Goal: Check status

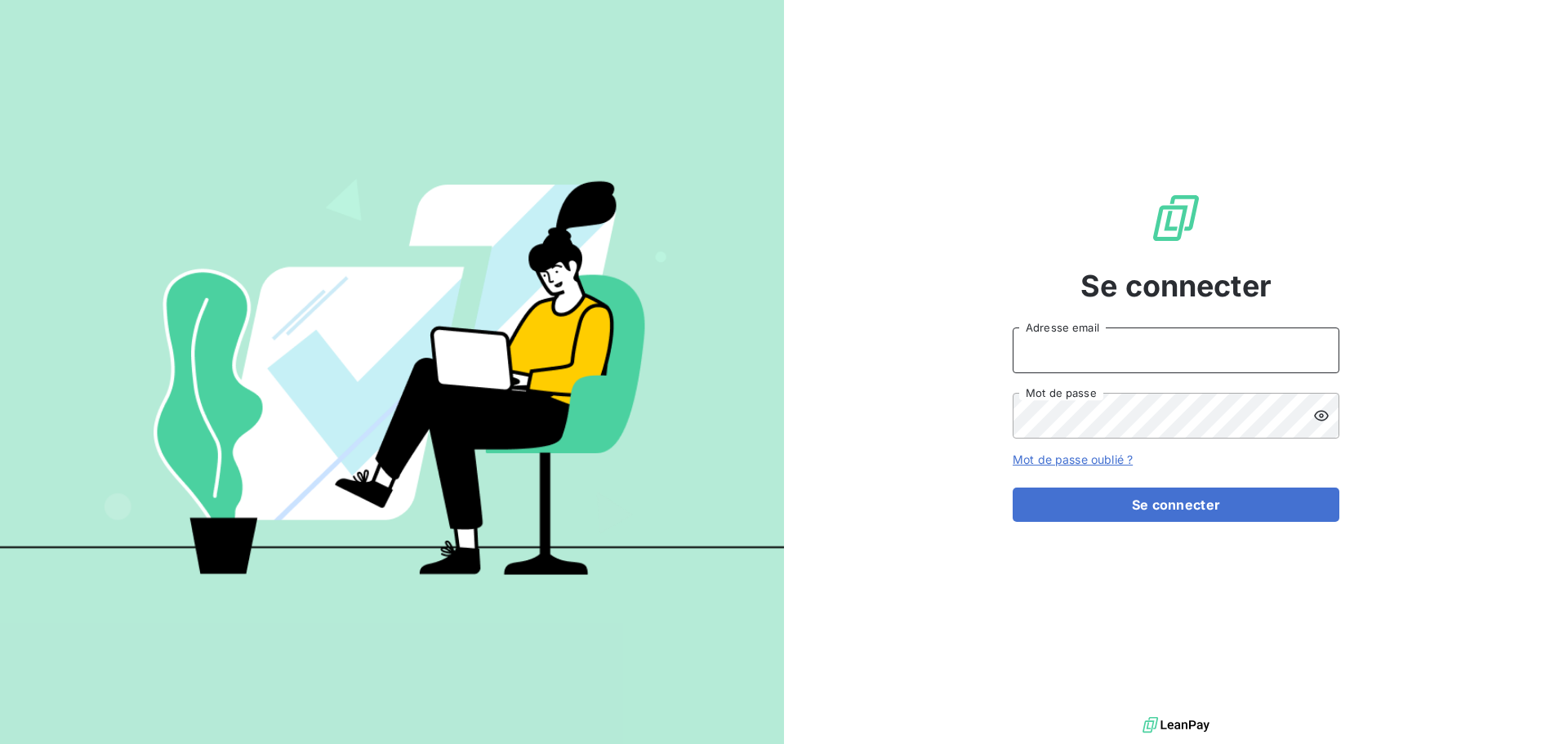
click at [1113, 349] on input "Adresse email" at bounding box center [1177, 350] width 327 height 46
type input "[EMAIL_ADDRESS][DOMAIN_NAME]"
click at [1013, 488] on button "Se connecter" at bounding box center [1177, 505] width 327 height 34
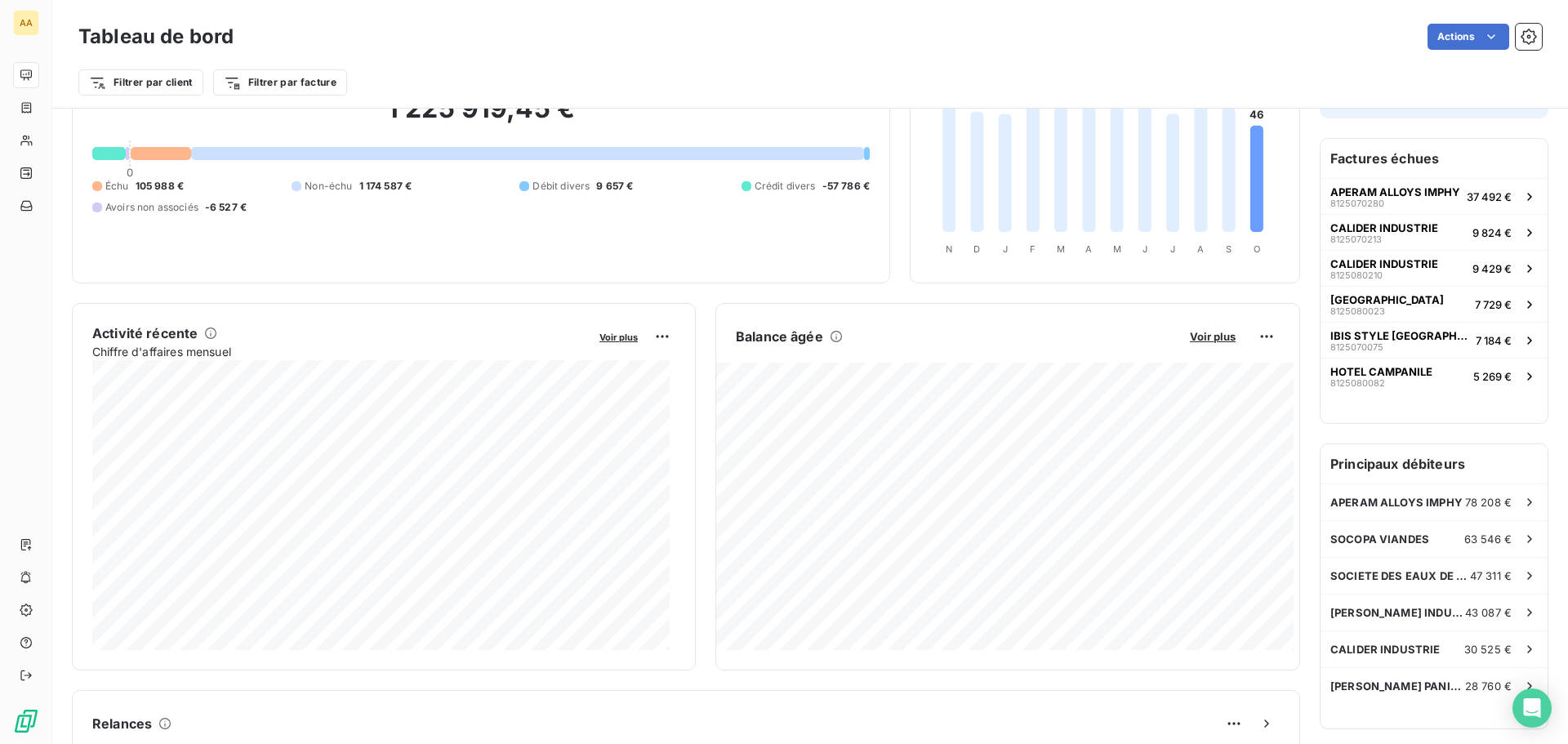
scroll to position [164, 0]
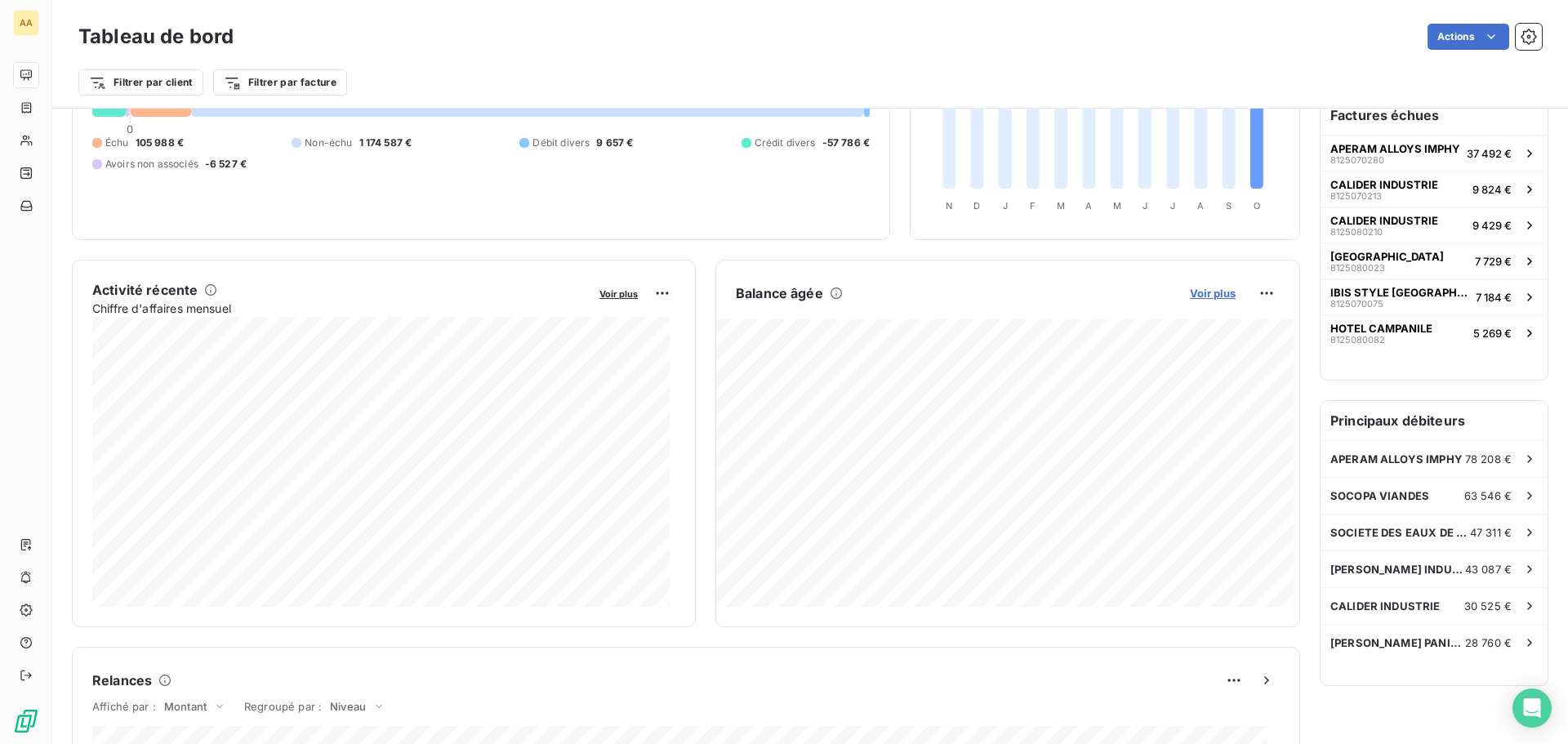
click at [1191, 295] on span "Voir plus" at bounding box center [1213, 292] width 46 height 13
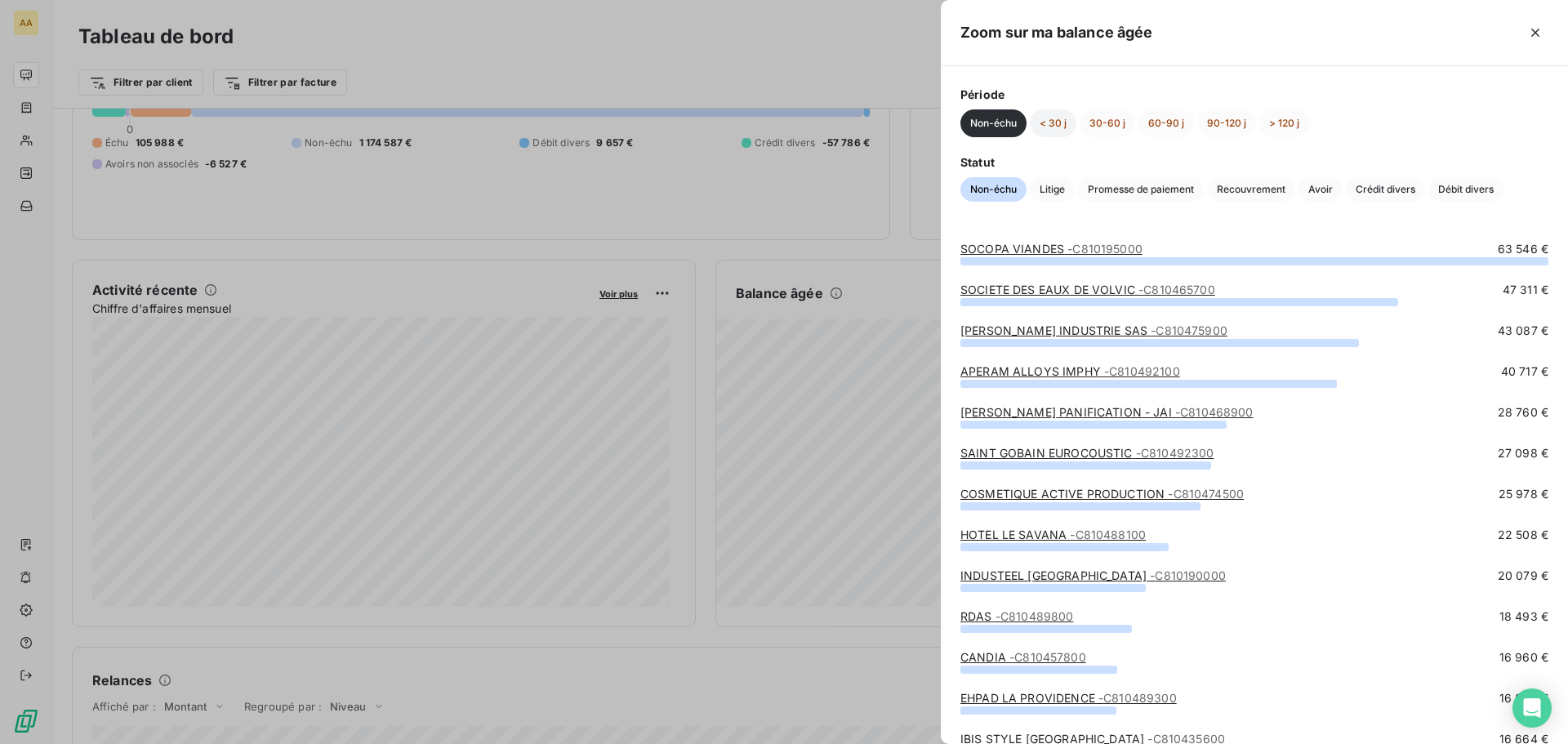
click at [1049, 124] on button "< 30 j" at bounding box center [1054, 123] width 46 height 28
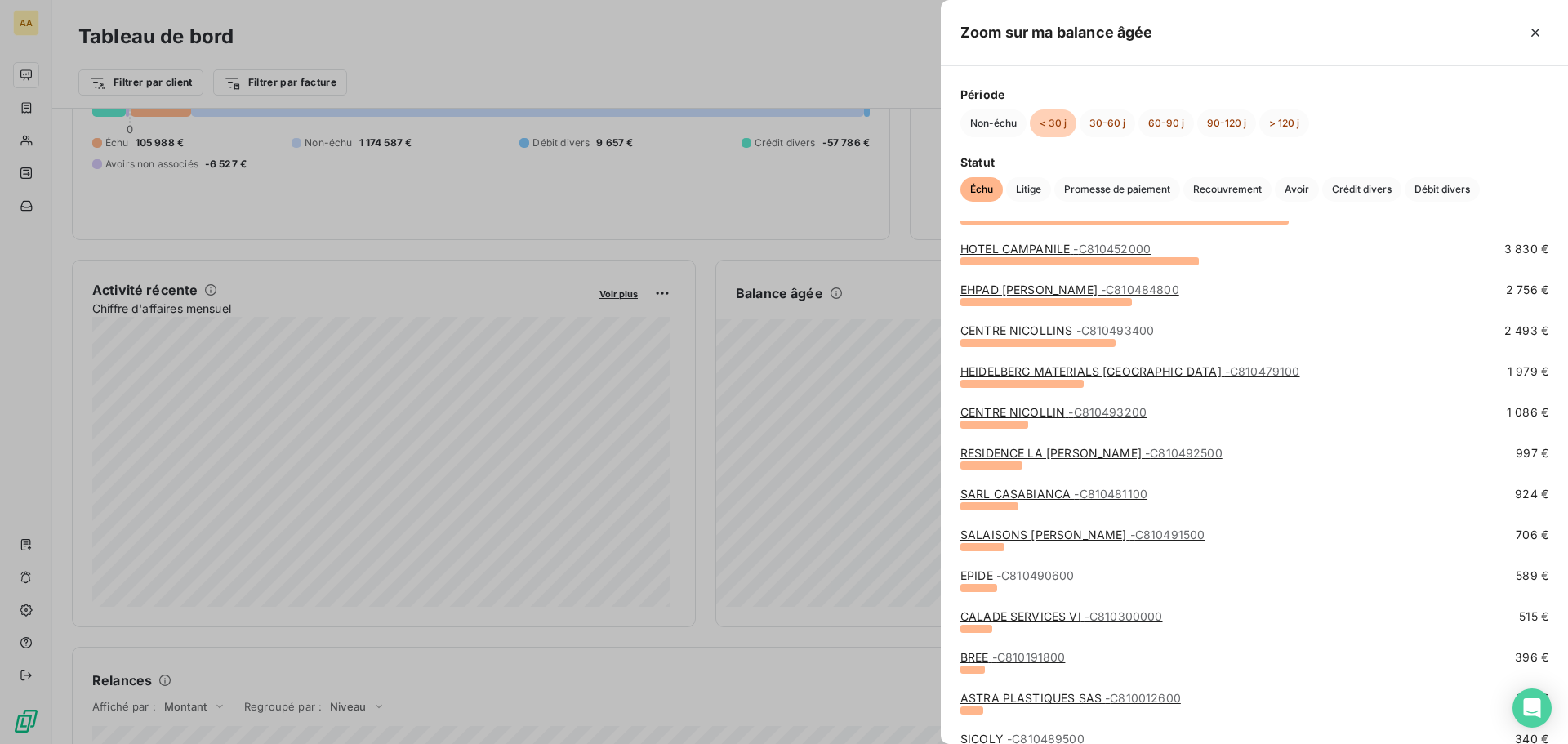
scroll to position [231, 0]
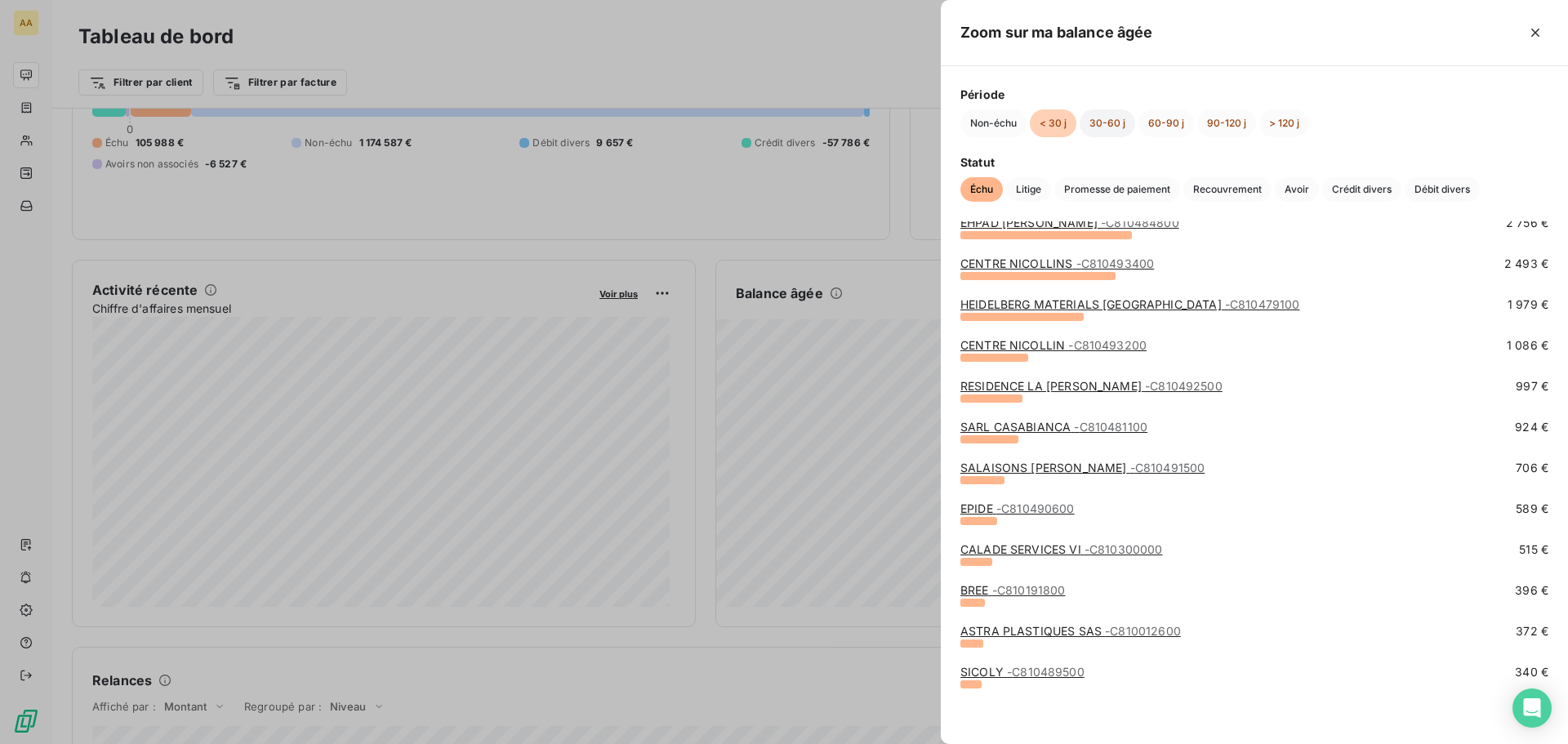
click at [1116, 119] on button "30-60 j" at bounding box center [1108, 123] width 56 height 28
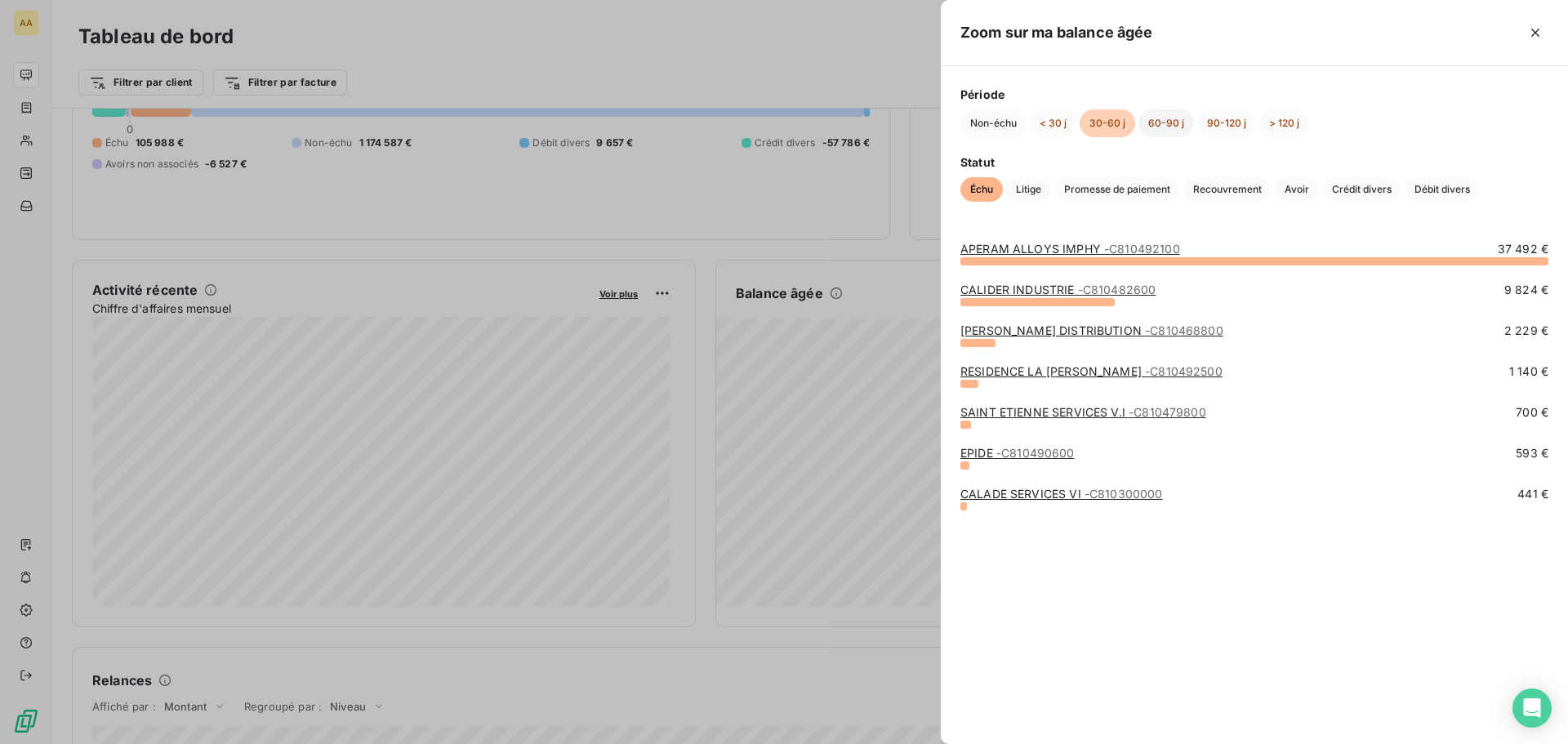
click at [1178, 125] on button "60-90 j" at bounding box center [1166, 123] width 56 height 28
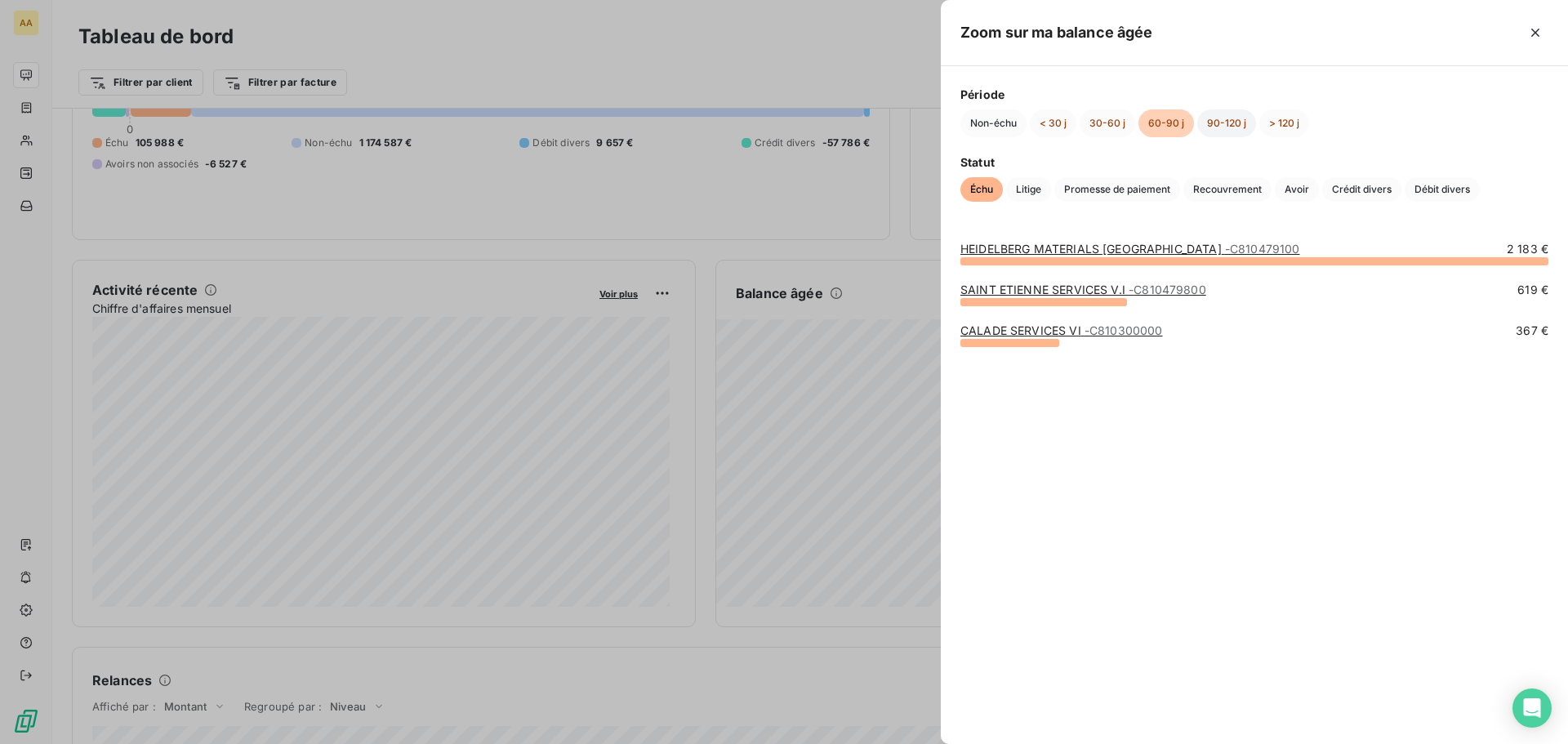
click at [1232, 125] on button "90-120 j" at bounding box center [1227, 123] width 58 height 28
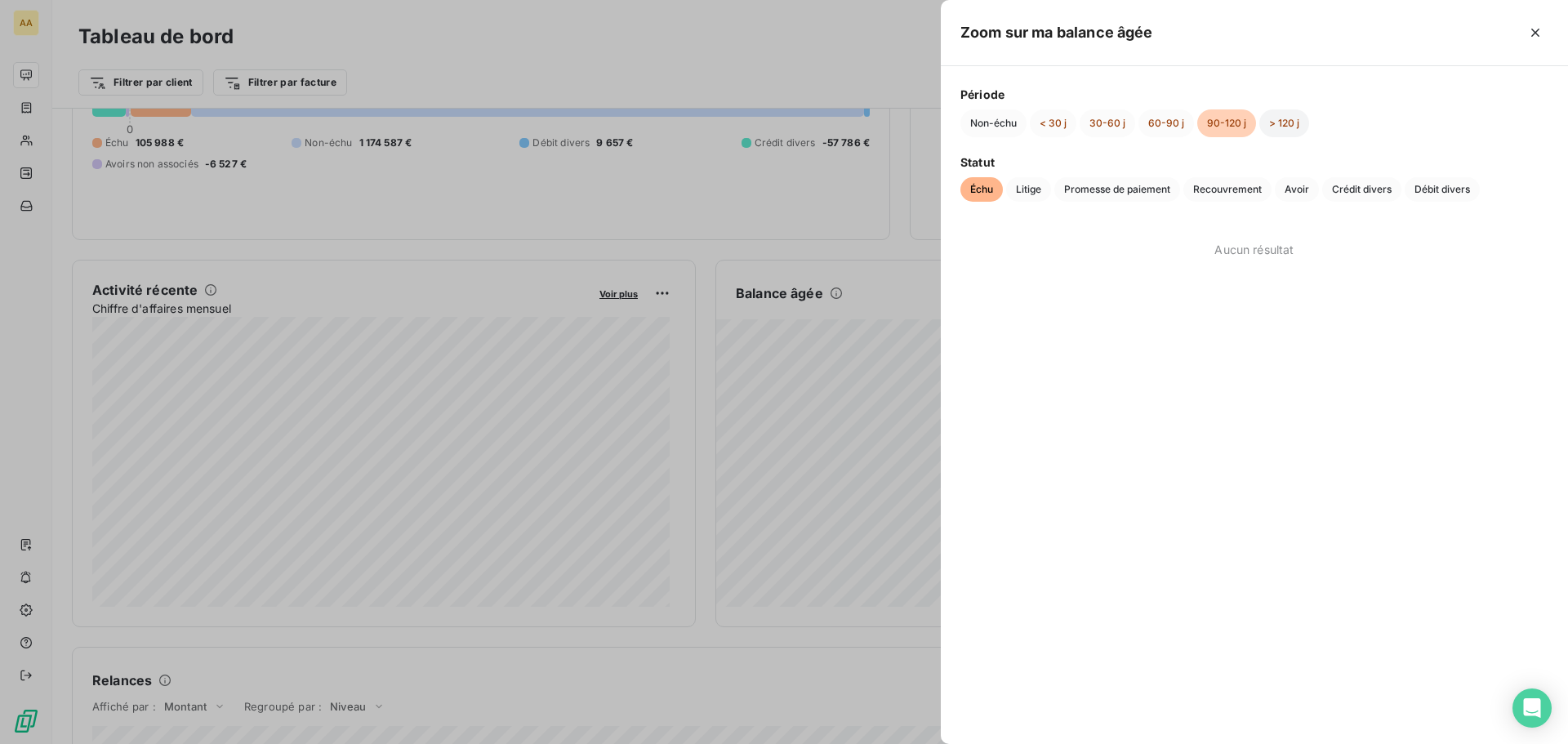
click at [1300, 126] on button "> 120 j" at bounding box center [1284, 123] width 50 height 28
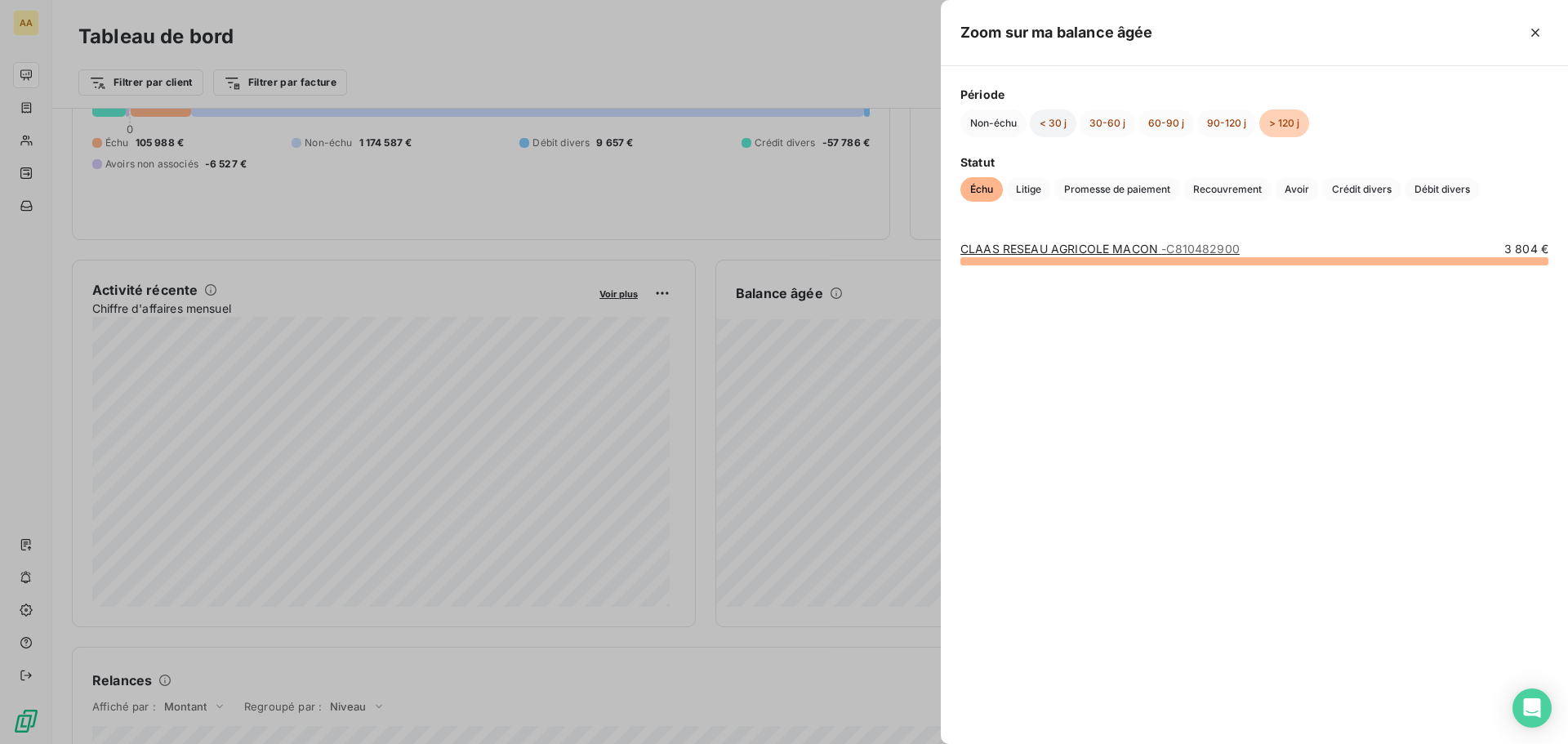
click at [1046, 120] on button "< 30 j" at bounding box center [1054, 123] width 46 height 28
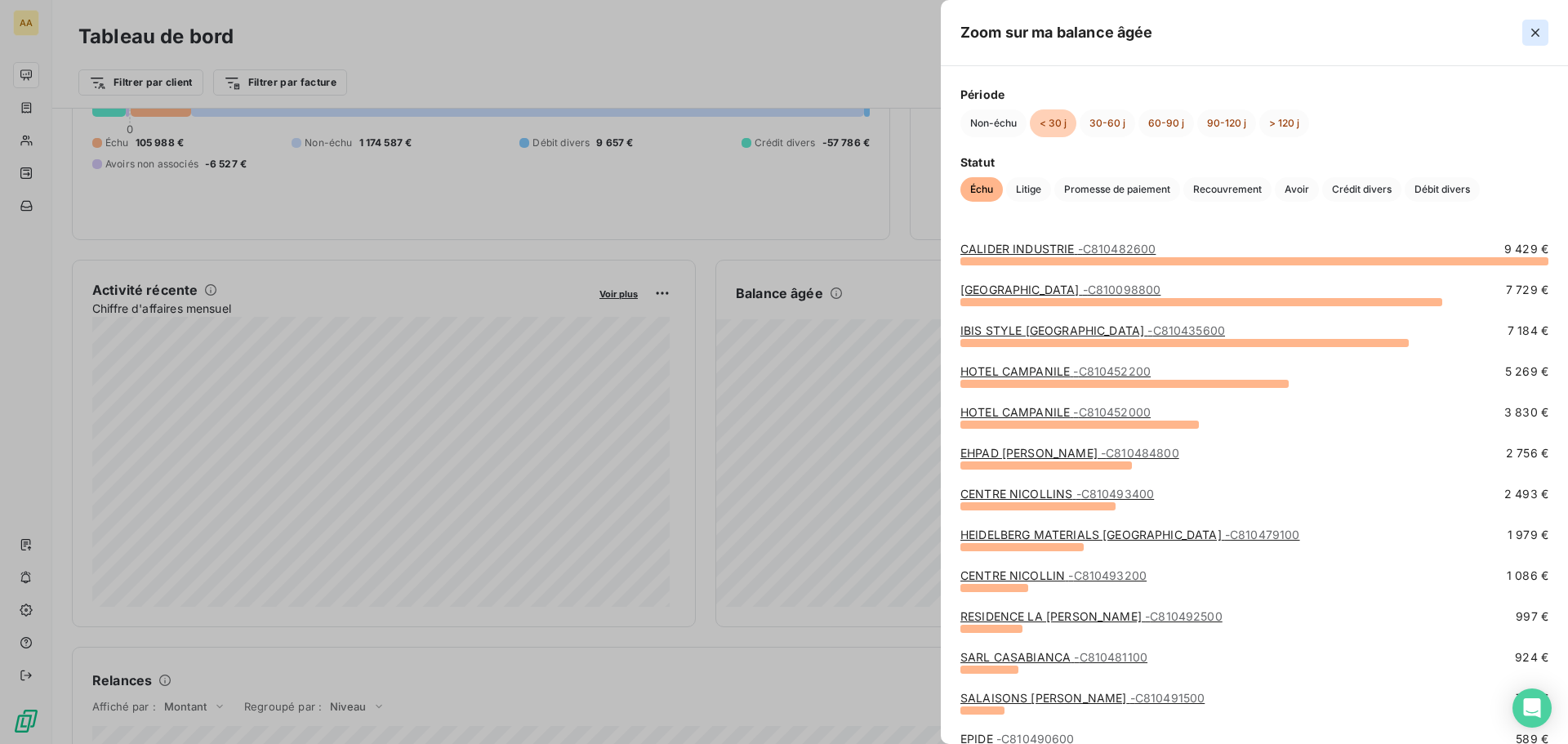
click at [1536, 29] on icon "button" at bounding box center [1535, 32] width 16 height 16
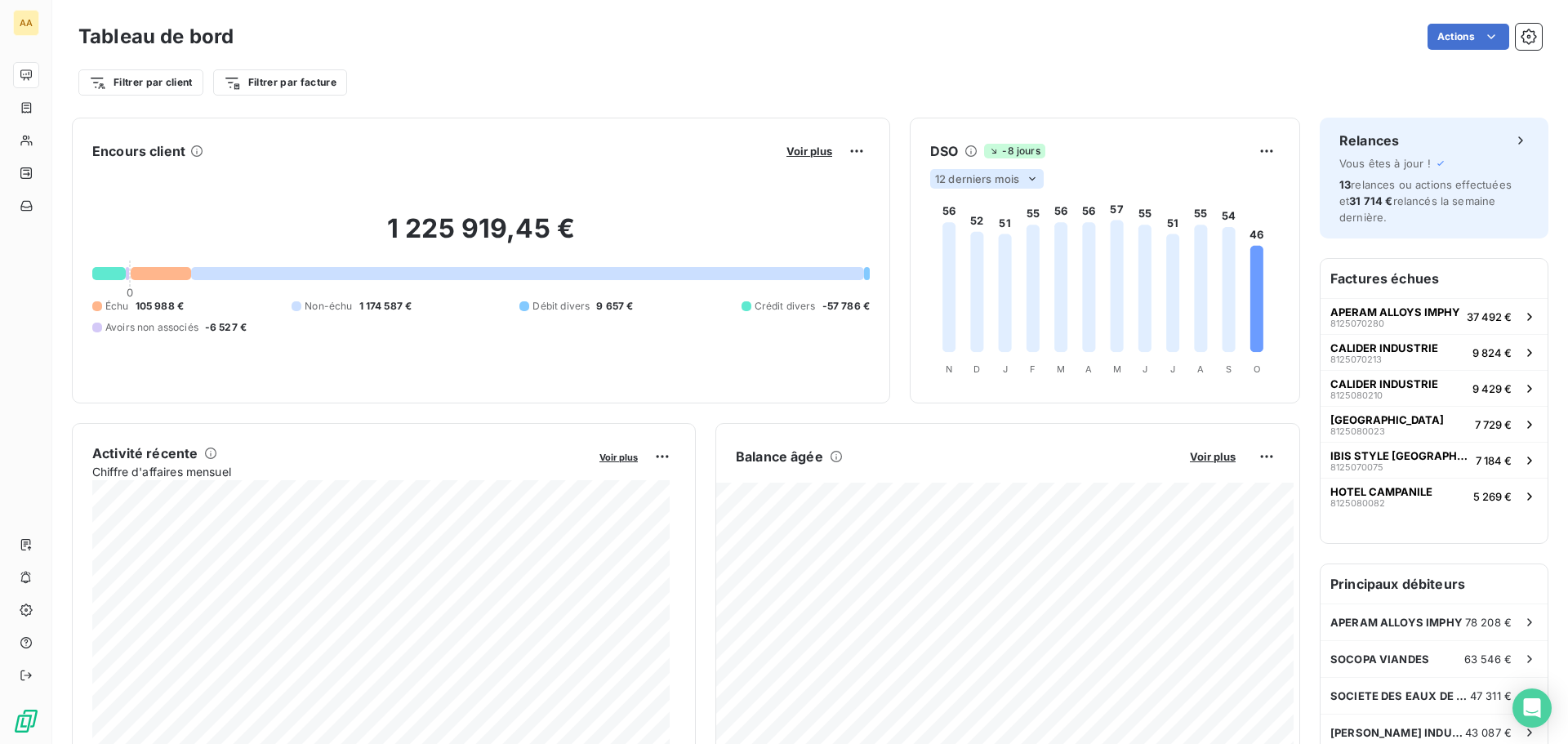
click at [976, 179] on span "12 derniers mois" at bounding box center [977, 178] width 84 height 13
click at [962, 206] on li "6" at bounding box center [987, 210] width 108 height 29
